Goal: Task Accomplishment & Management: Use online tool/utility

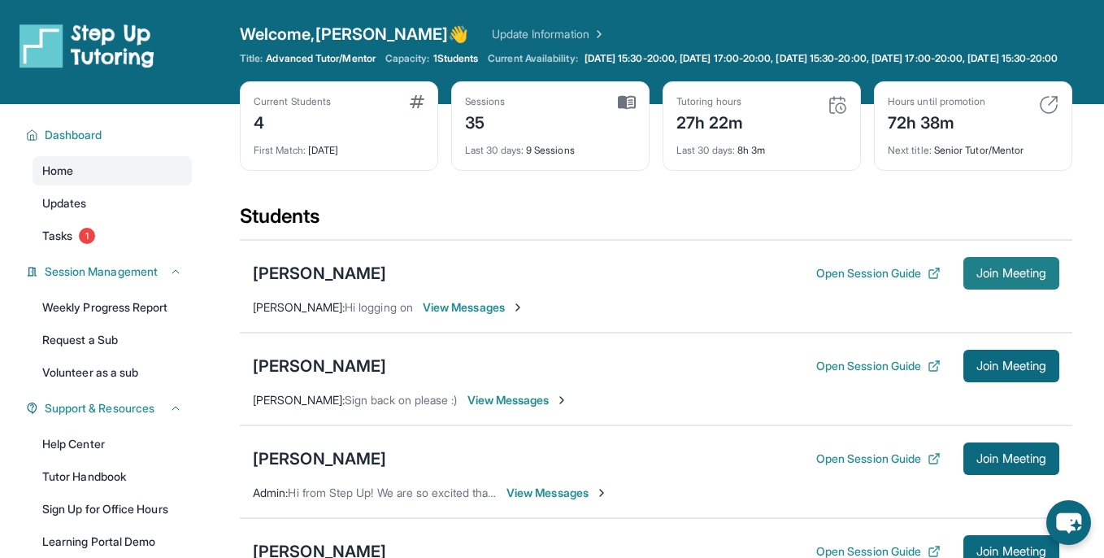
click at [991, 278] on span "Join Meeting" at bounding box center [1011, 273] width 70 height 10
